Goal: Information Seeking & Learning: Learn about a topic

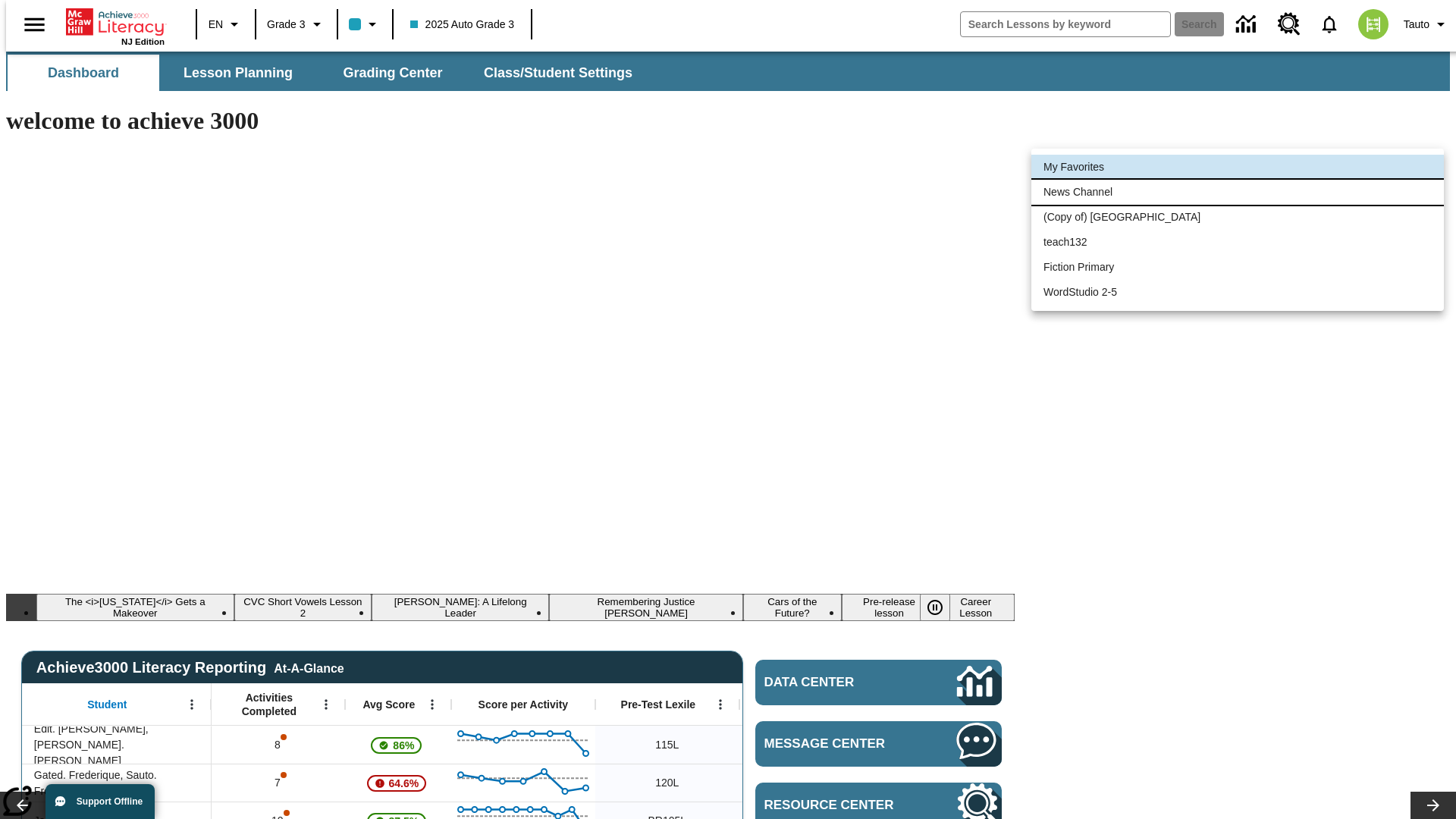
click at [1238, 192] on li "News Channel" at bounding box center [1238, 193] width 413 height 25
type input "120"
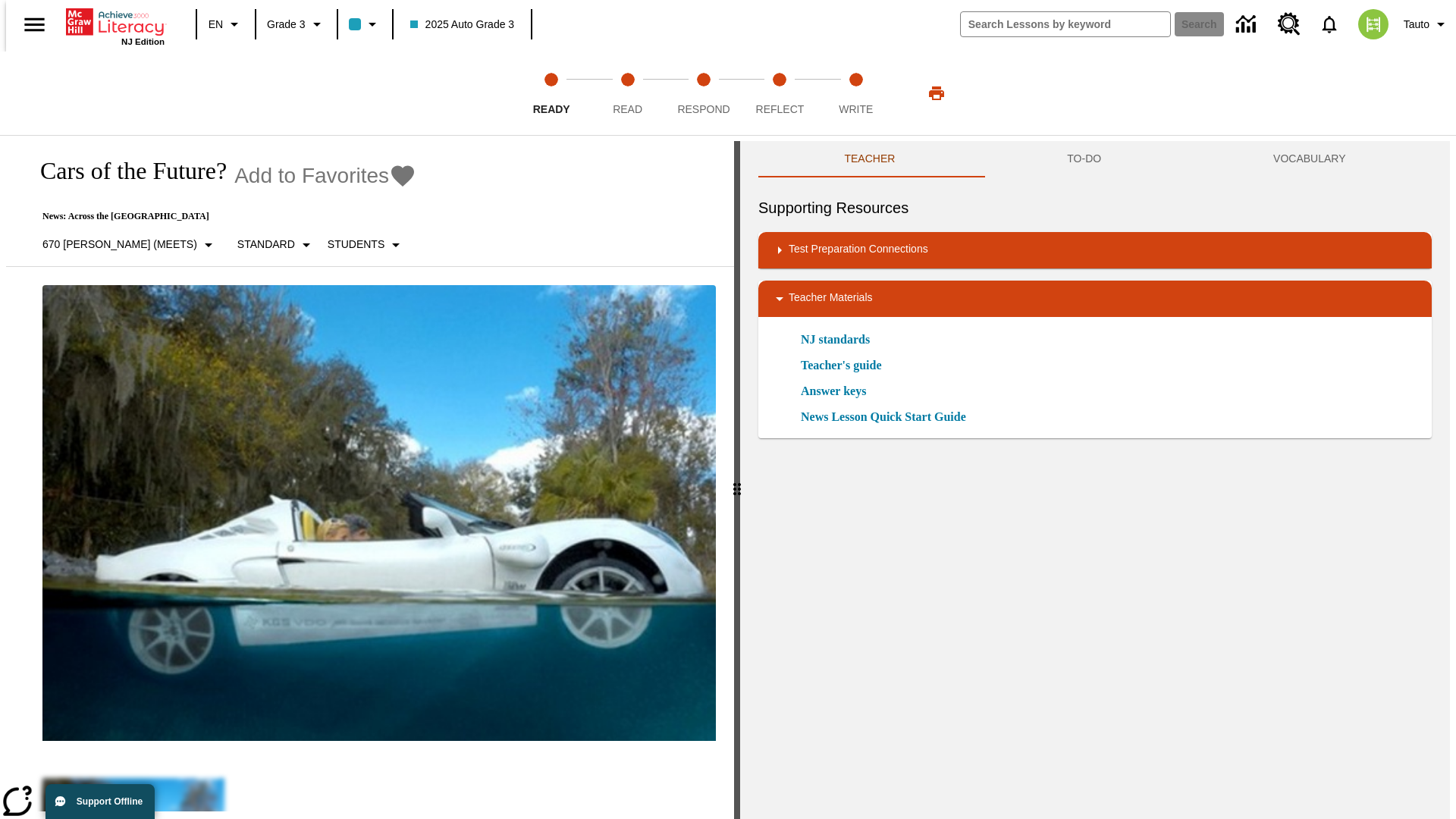
click at [391, 176] on icon "Add to Favorites - Cars of the Future?" at bounding box center [402, 176] width 22 height 21
